Goal: Contribute content: Add original content to the website for others to see

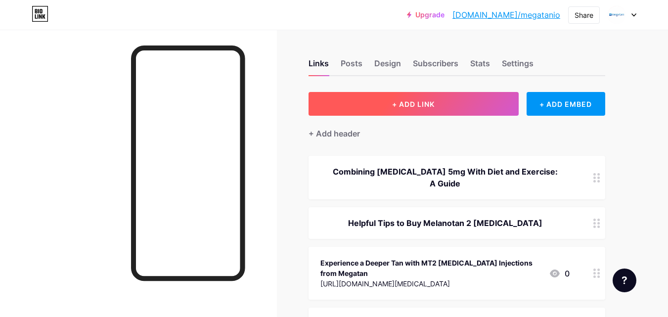
click at [407, 103] on span "+ ADD LINK" at bounding box center [413, 104] width 42 height 8
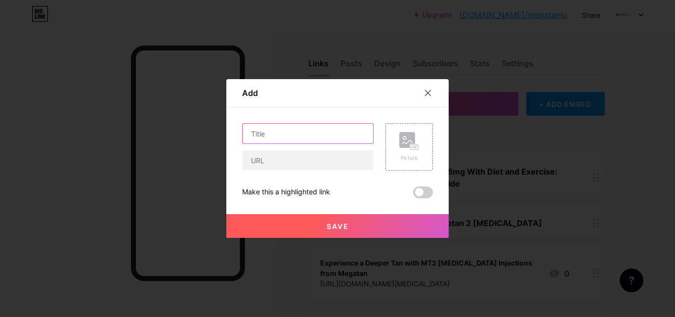
click at [319, 137] on input "text" at bounding box center [308, 134] width 130 height 20
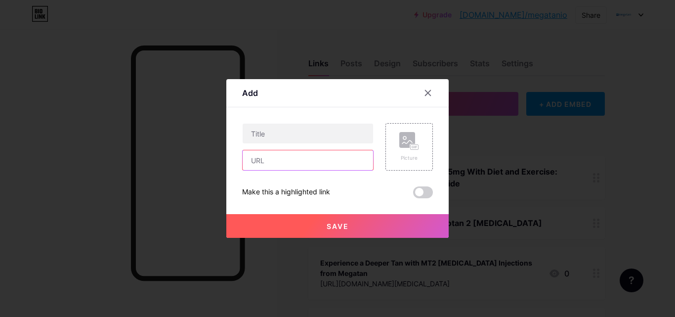
click at [318, 158] on input "text" at bounding box center [308, 160] width 130 height 20
paste input "[URL][DOMAIN_NAME]"
type input "[URL][DOMAIN_NAME]"
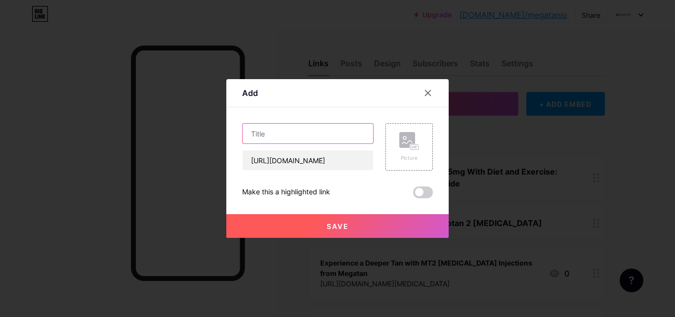
scroll to position [0, 0]
click at [315, 136] on input "text" at bounding box center [308, 134] width 130 height 20
paste input "[MEDICAL_DATA] Injections: A Boost to Your Health in the [GEOGRAPHIC_DATA]"
type input "[MEDICAL_DATA] Injections: A Boost to Your Health in the [GEOGRAPHIC_DATA]"
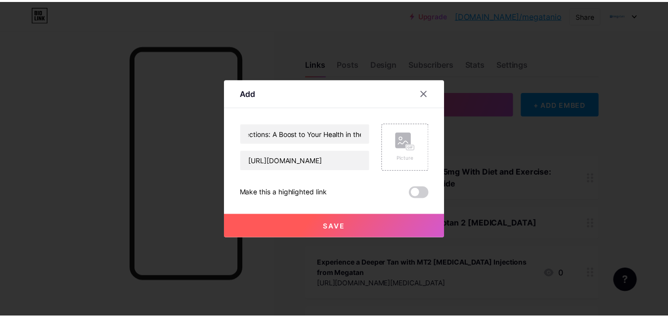
scroll to position [0, 0]
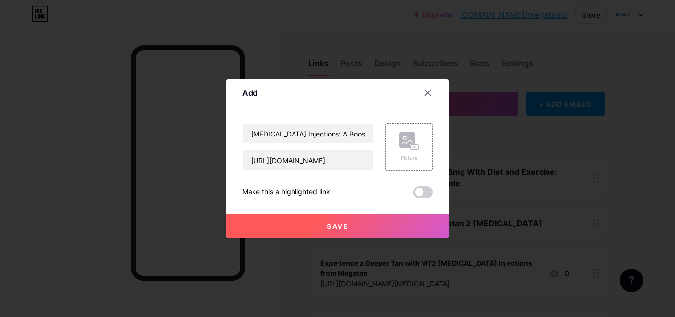
click at [323, 225] on button "Save" at bounding box center [337, 226] width 222 height 24
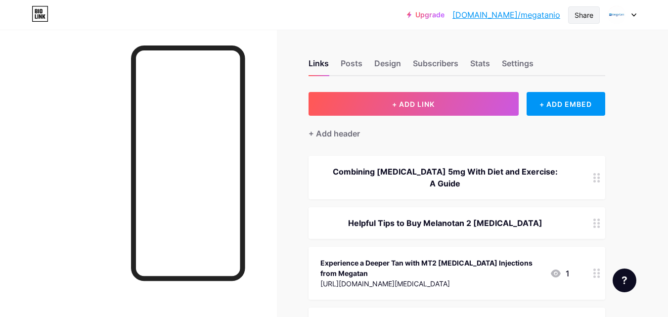
click at [577, 13] on div "Share" at bounding box center [583, 15] width 19 height 10
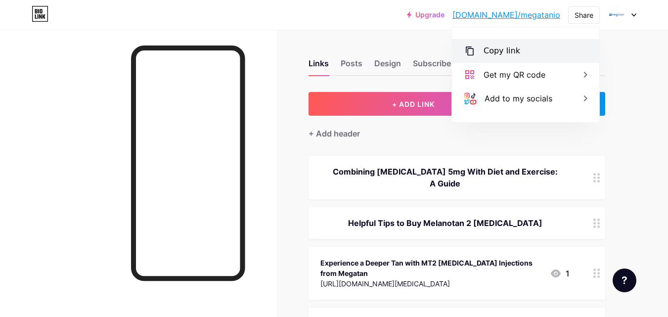
click at [510, 48] on div "Copy link" at bounding box center [501, 51] width 37 height 12
